Goal: Information Seeking & Learning: Learn about a topic

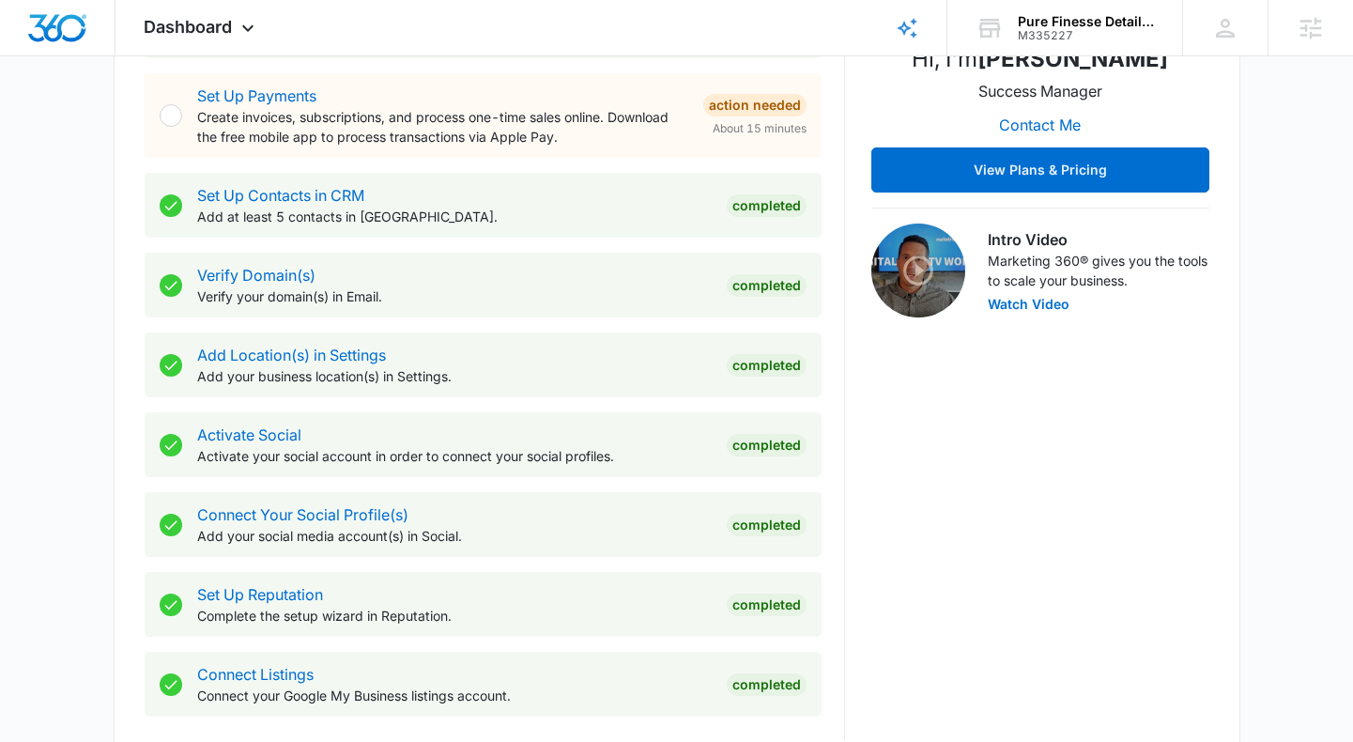
scroll to position [442, 0]
click at [206, 14] on div "Dashboard Apps Reputation Websites Forms CRM Email Social Payments POS Content …" at bounding box center [202, 27] width 172 height 55
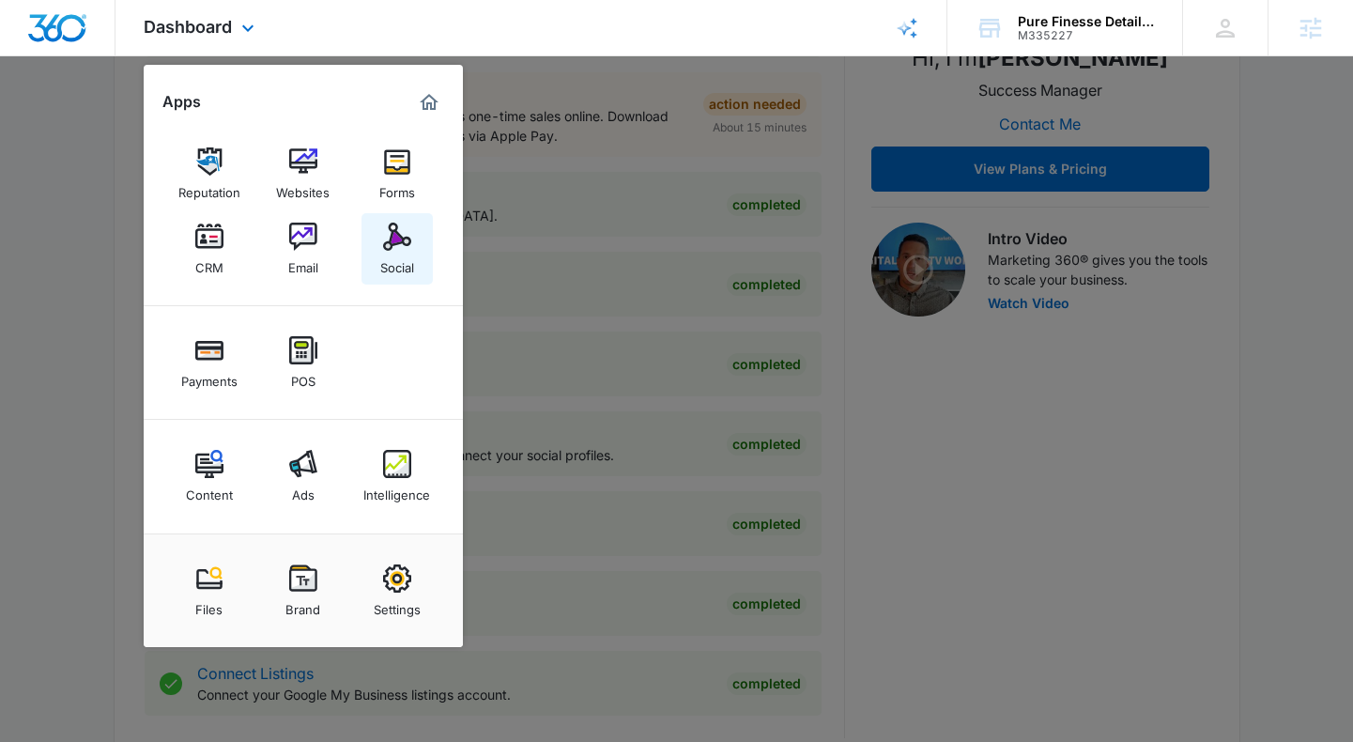
click at [380, 256] on div "Social" at bounding box center [397, 263] width 34 height 24
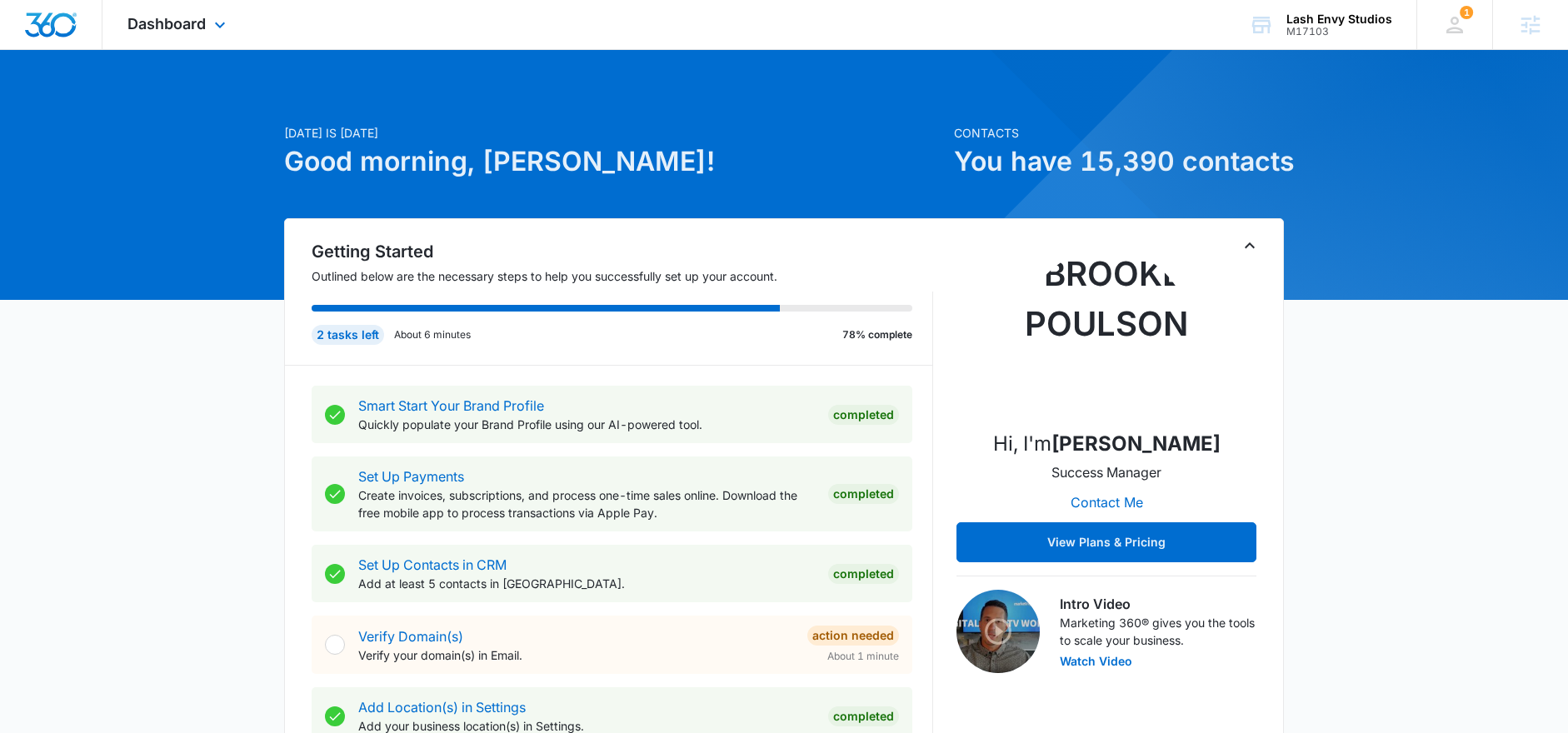
drag, startPoint x: 179, startPoint y: 3, endPoint x: 176, endPoint y: 12, distance: 9.5
click at [179, 3] on div "Dashboard Apps Reputation Websites Forms CRM Email Social Shop Payments POS Con…" at bounding box center [179, 24] width 153 height 49
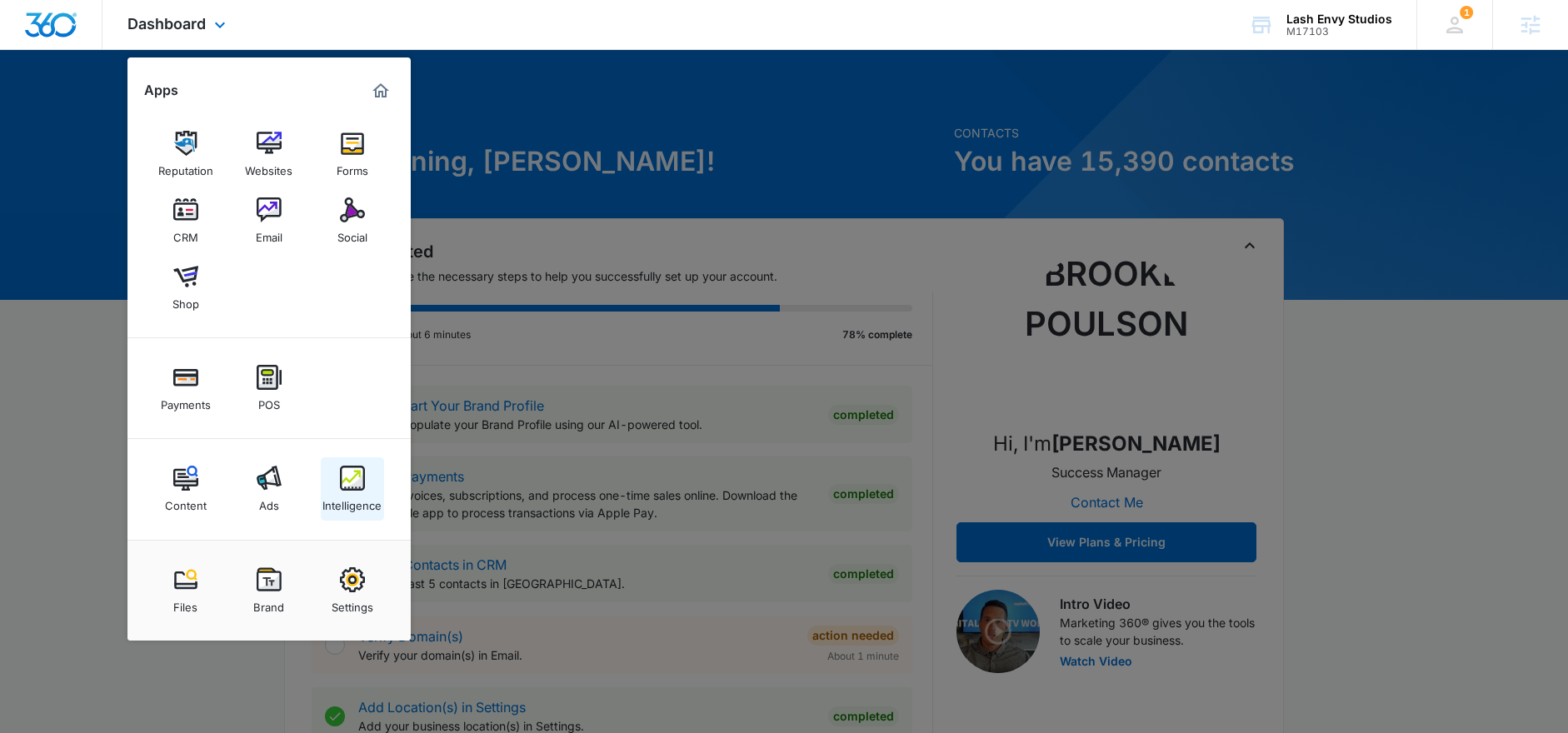
click at [337, 478] on link "Intelligence" at bounding box center [352, 489] width 63 height 63
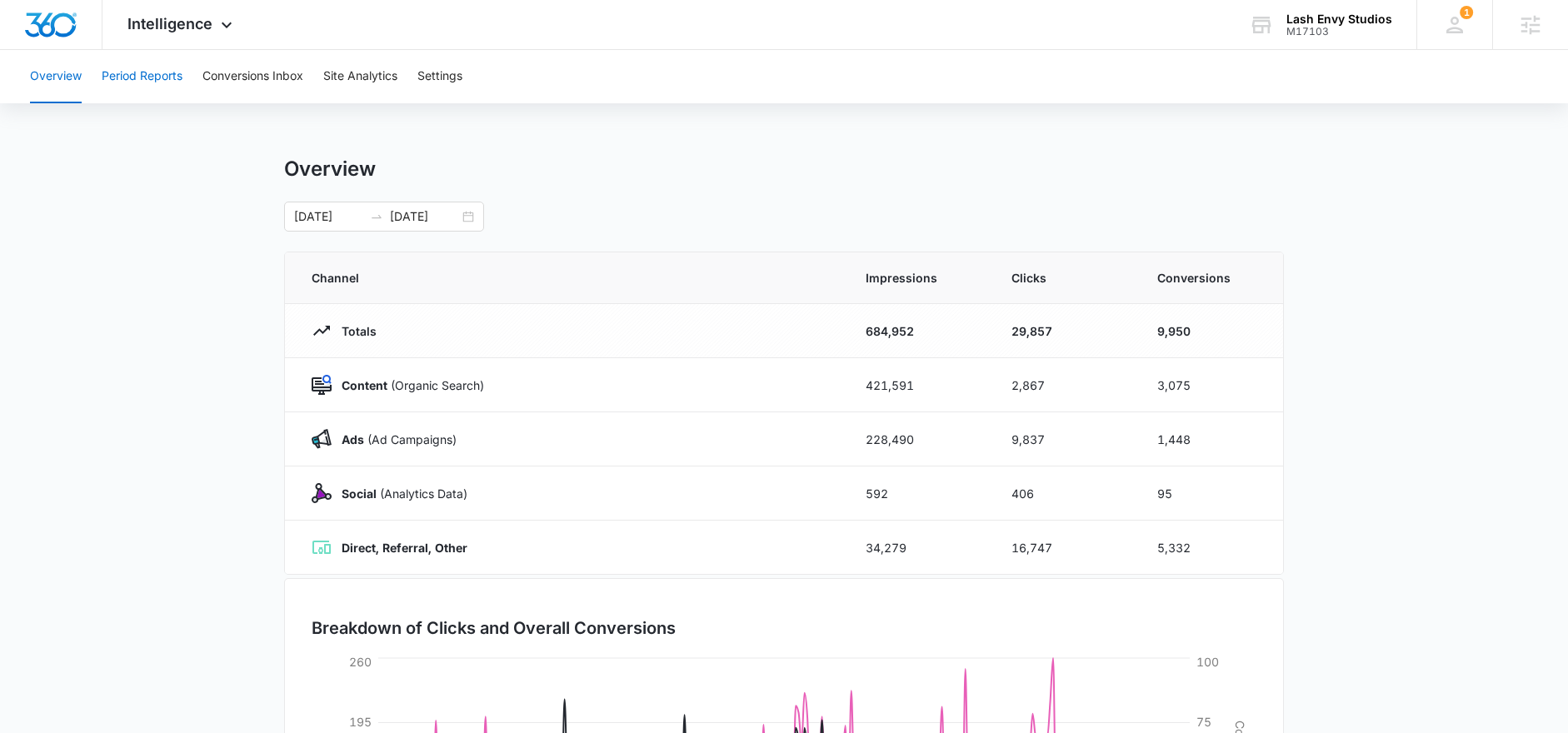
click at [129, 82] on button "Period Reports" at bounding box center [142, 76] width 81 height 53
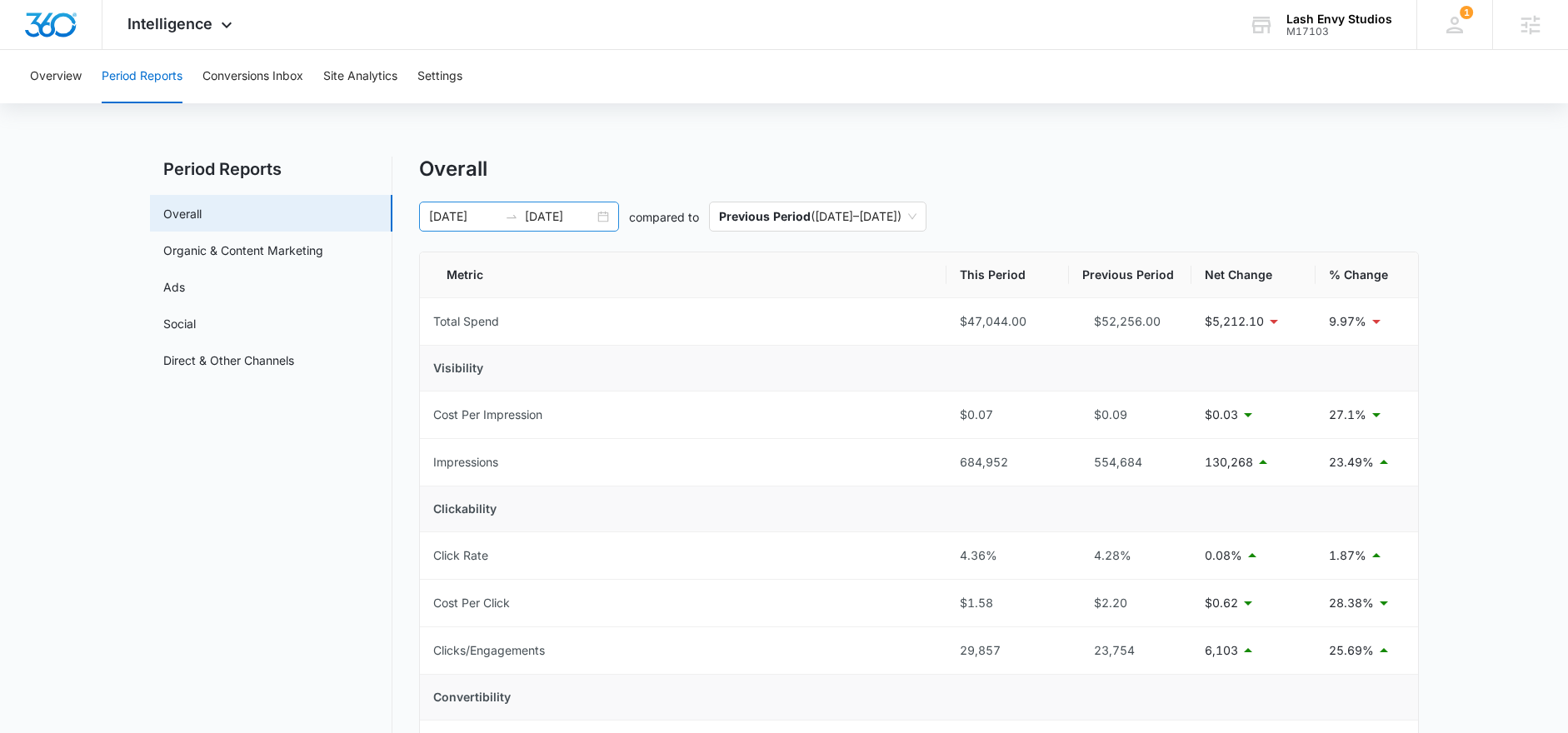
click at [606, 214] on div "01/01/2025 09/24/2025" at bounding box center [518, 217] width 200 height 30
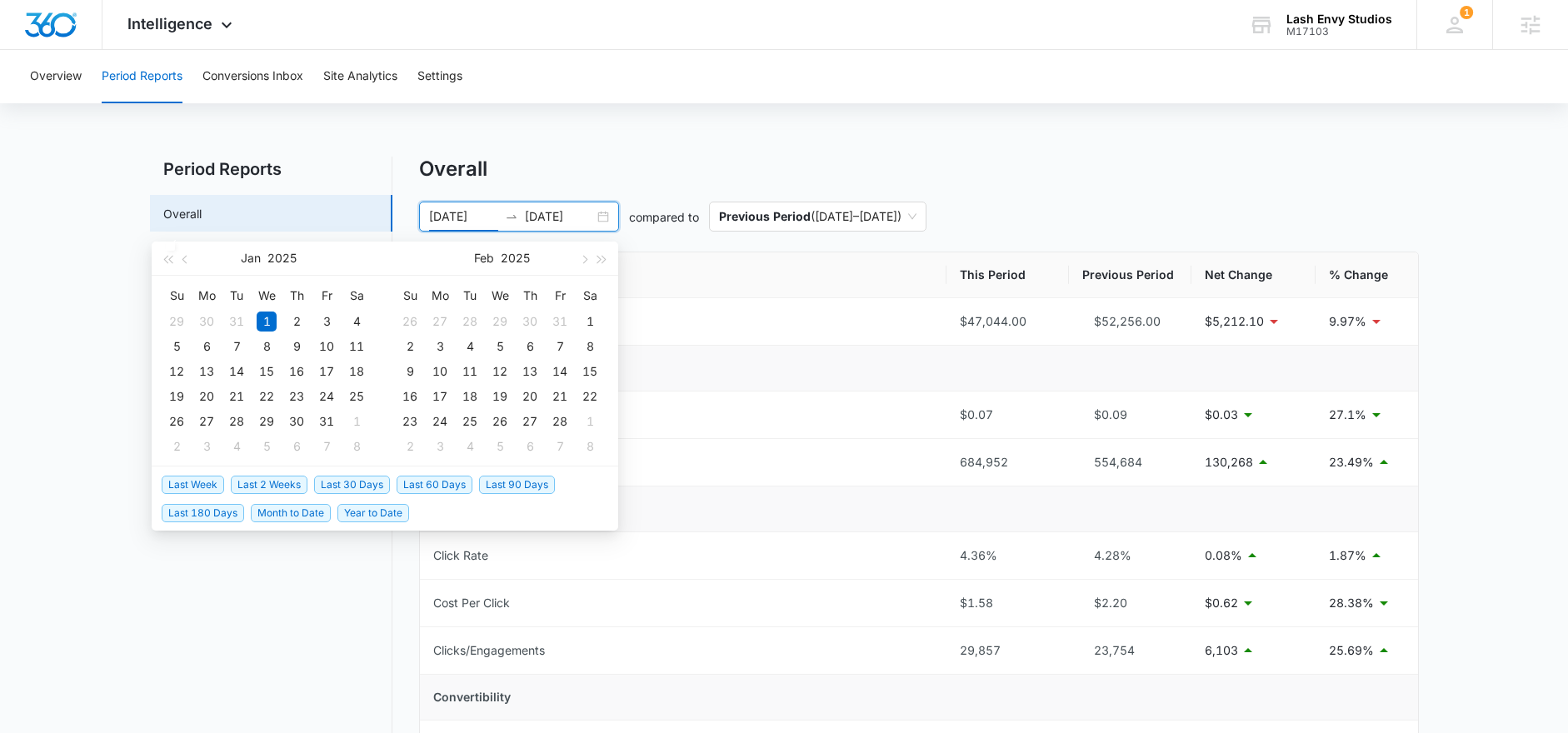
click at [331, 486] on span "Last 30 Days" at bounding box center [351, 485] width 75 height 19
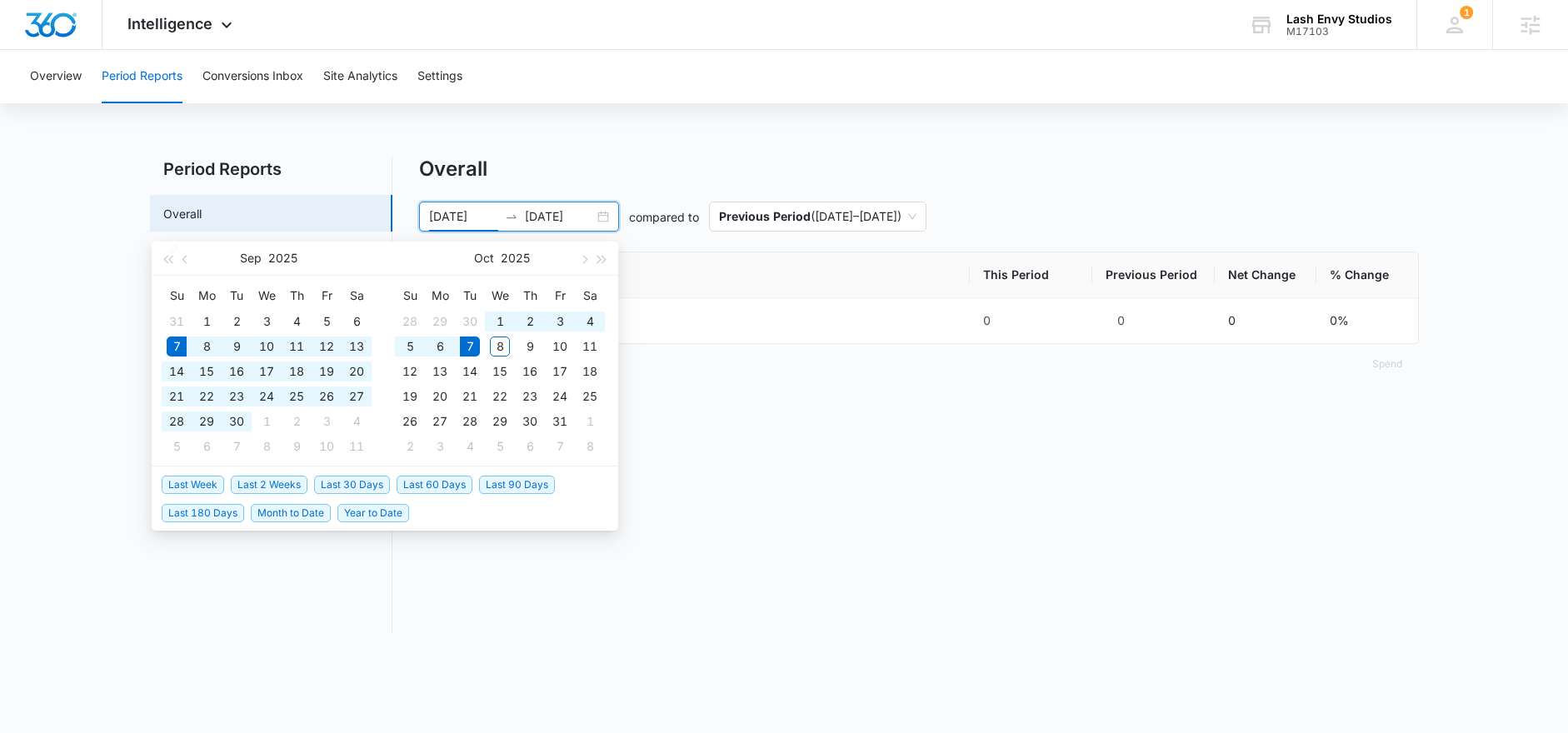
type input "09/07/2025"
type input "10/07/2025"
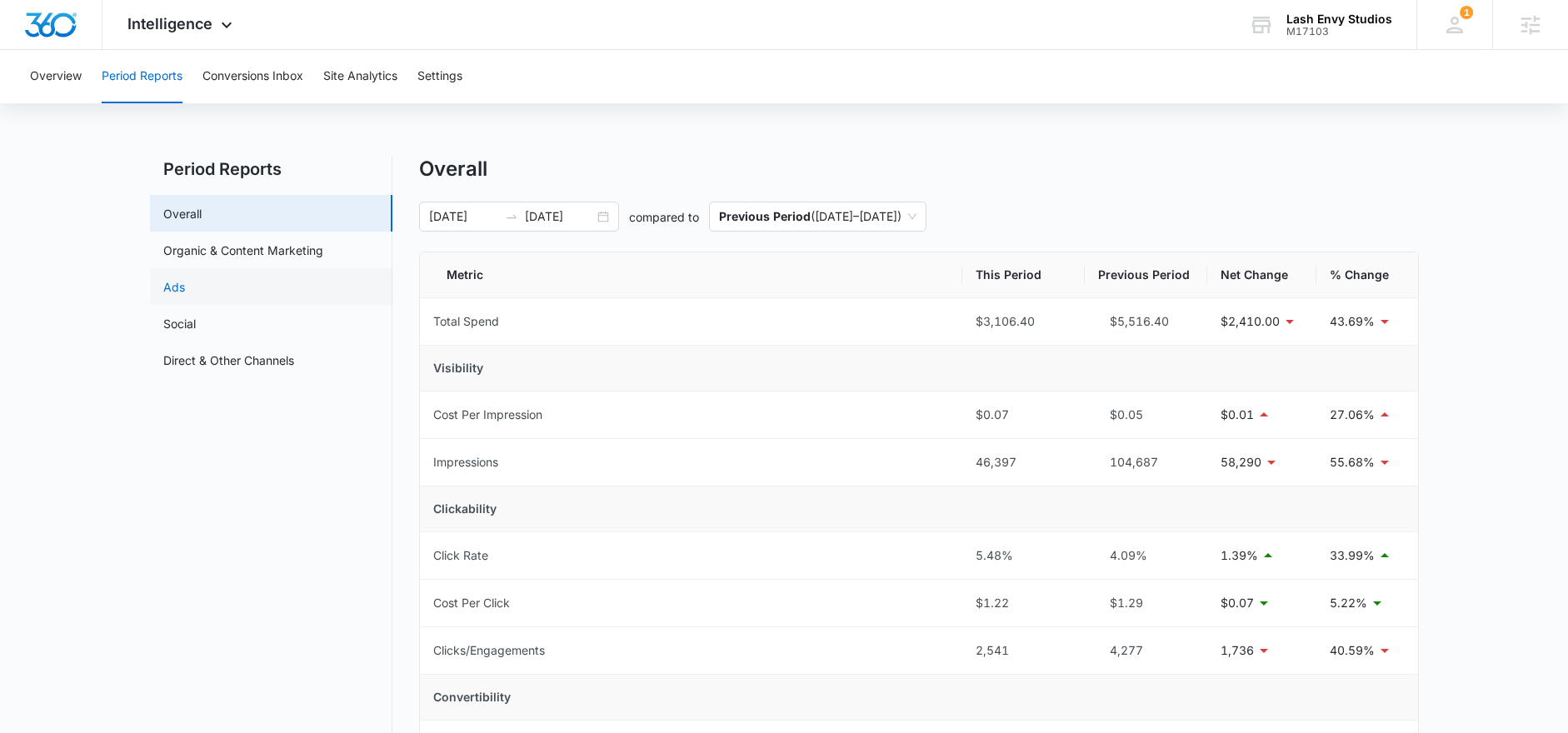
click at [185, 295] on link "Ads" at bounding box center [174, 288] width 21 height 18
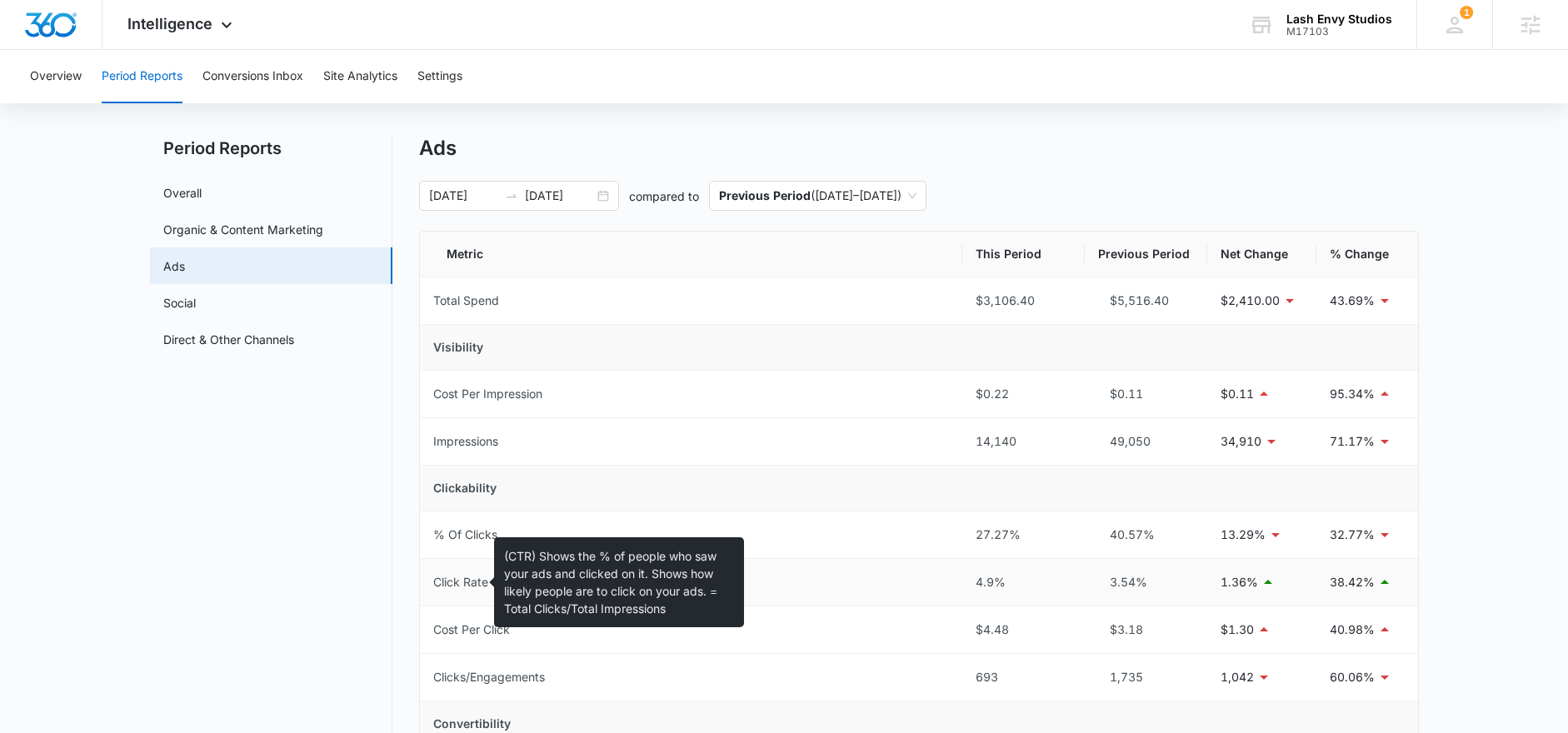
scroll to position [21, 0]
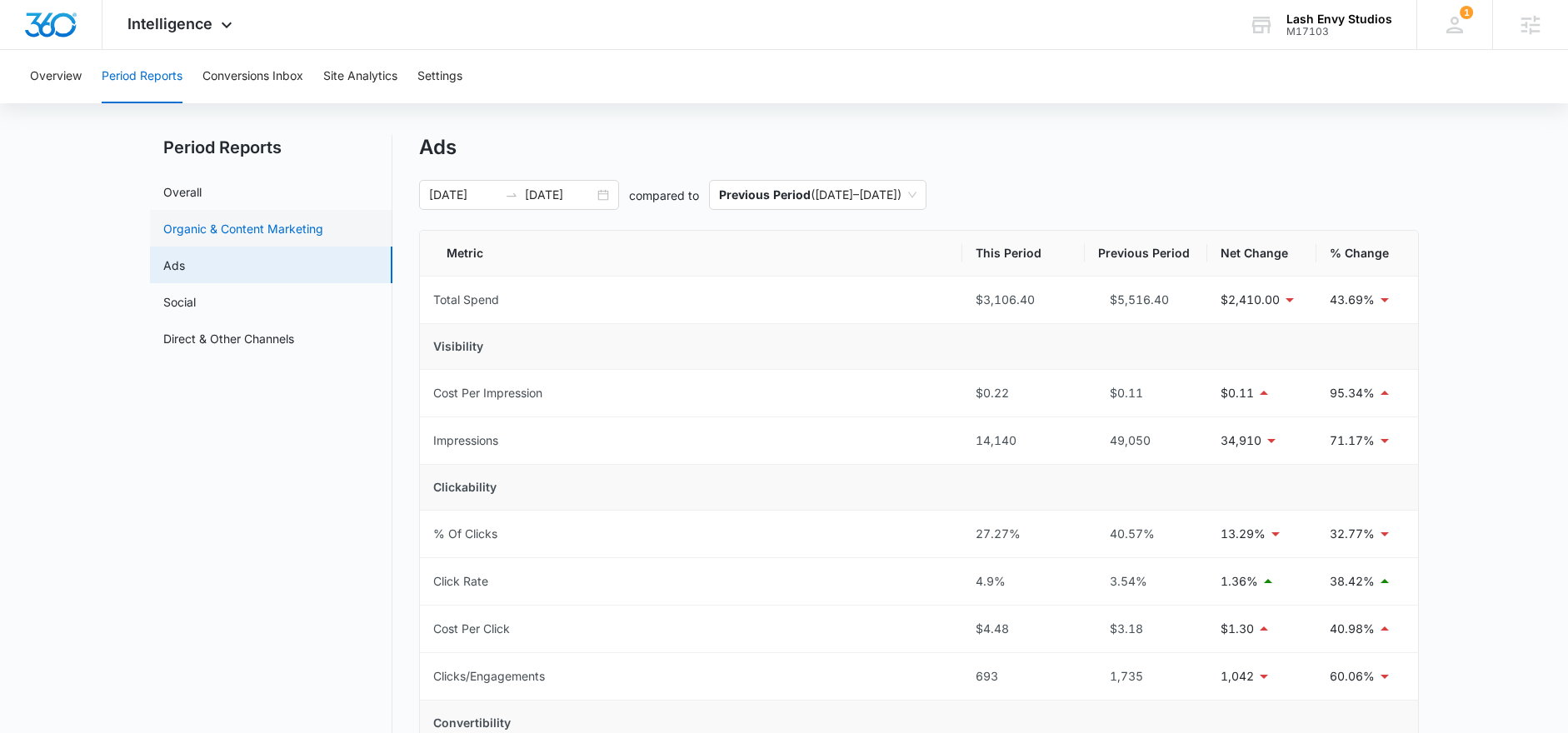
click at [212, 220] on link "Organic & Content Marketing" at bounding box center [243, 229] width 160 height 18
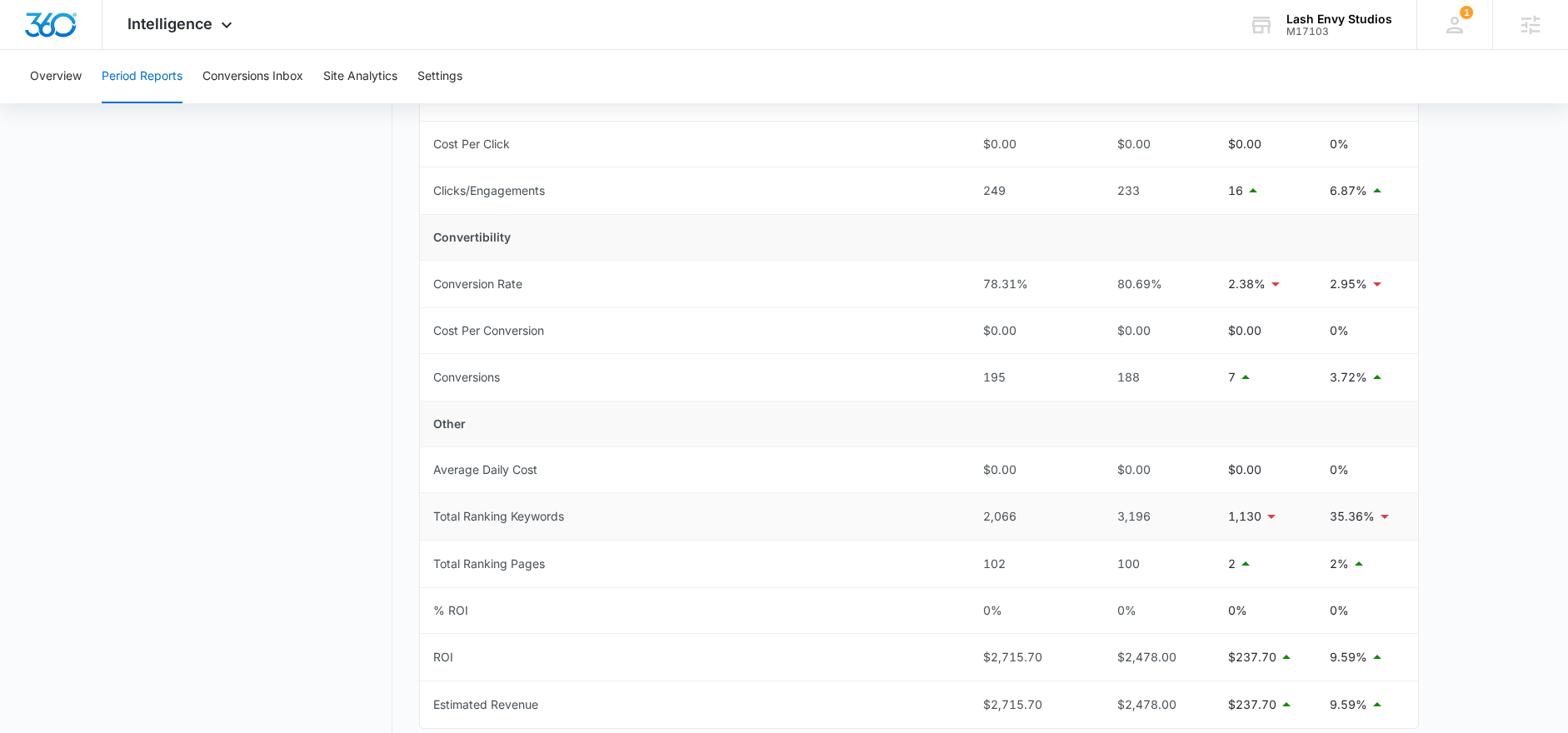
scroll to position [59, 0]
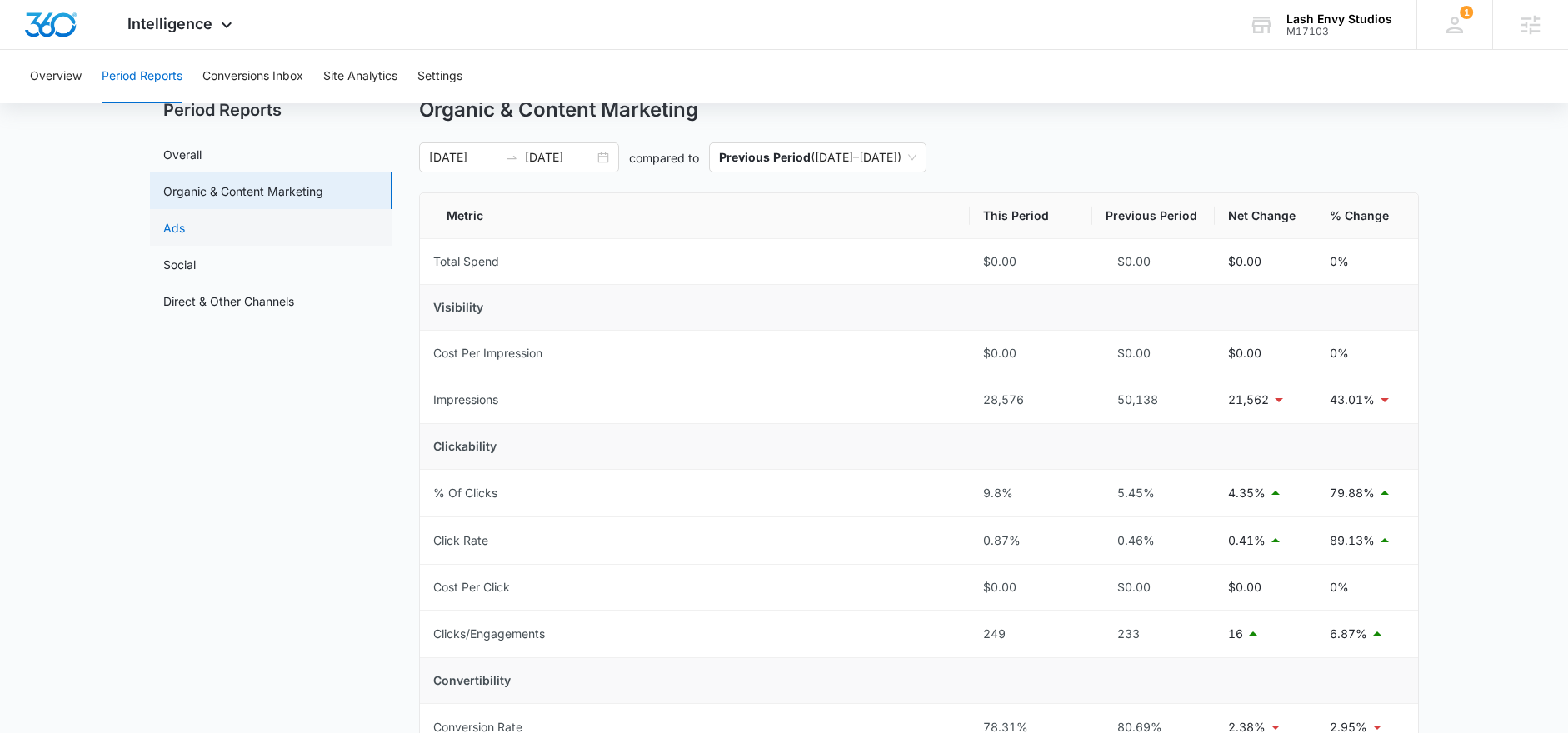
click at [185, 236] on link "Ads" at bounding box center [174, 228] width 21 height 18
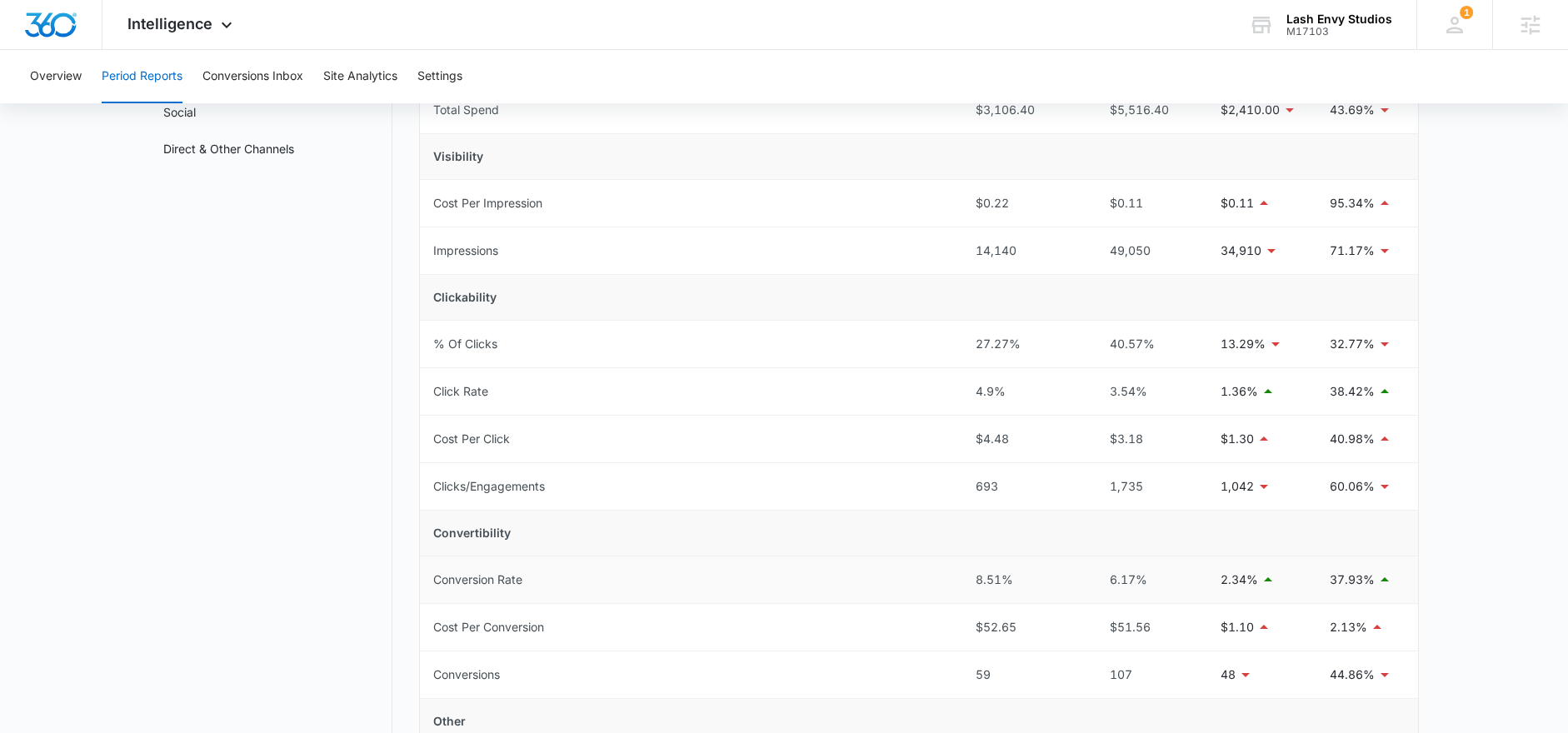
scroll to position [226, 0]
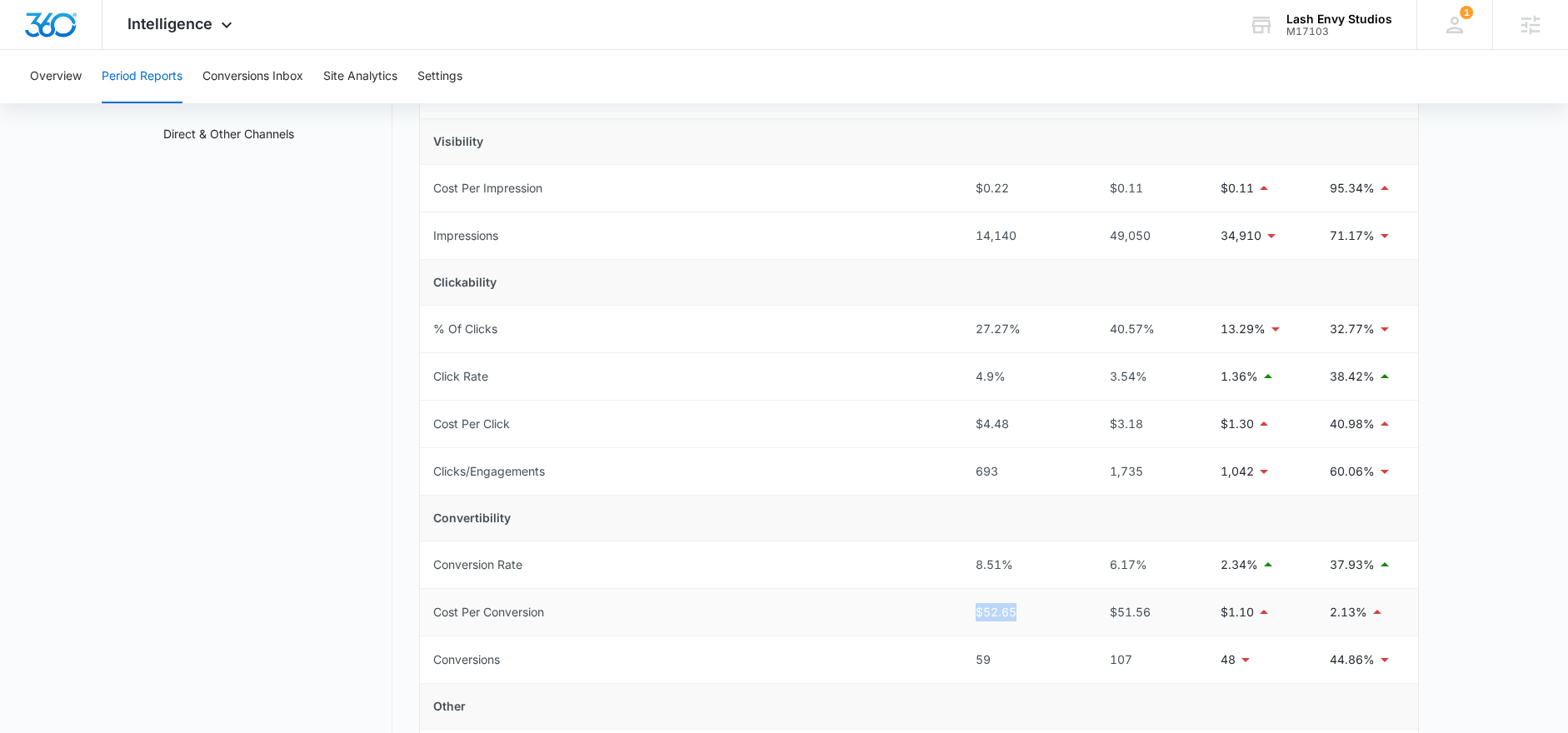
drag, startPoint x: 962, startPoint y: 608, endPoint x: 1032, endPoint y: 618, distance: 70.7
click at [1032, 618] on td "$52.65" at bounding box center [1023, 613] width 122 height 48
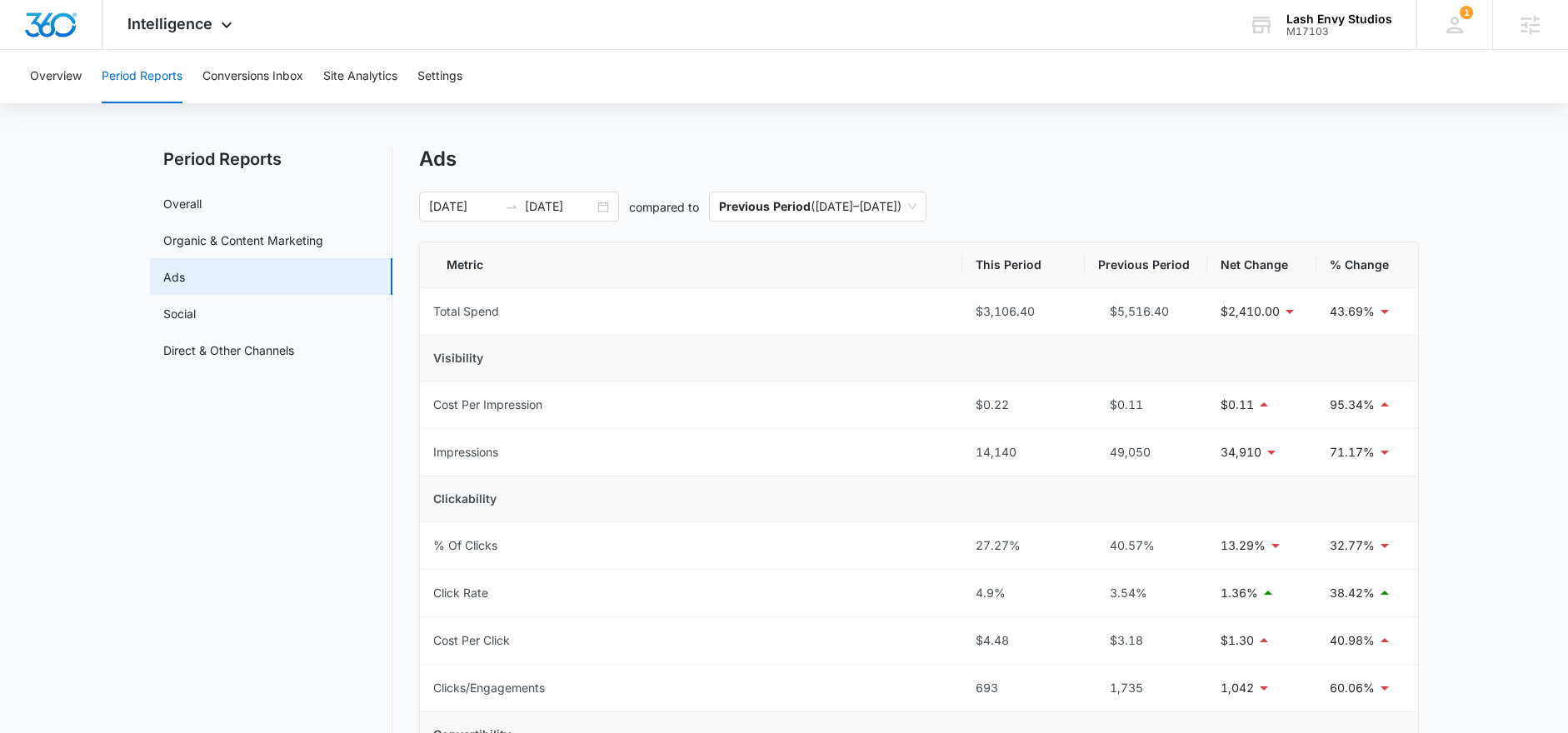
scroll to position [0, 0]
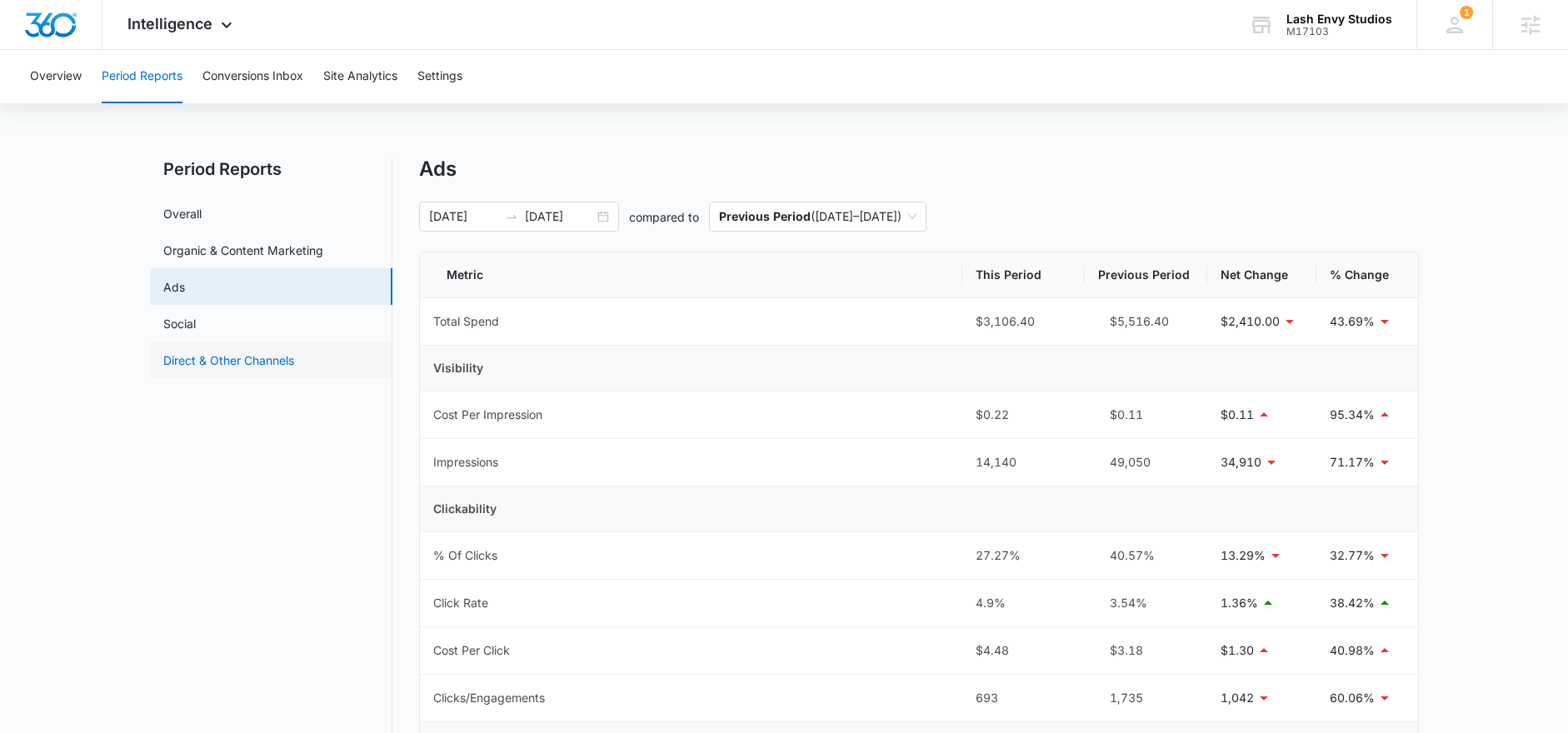
click at [218, 361] on link "Direct & Other Channels" at bounding box center [228, 360] width 130 height 18
